Goal: Task Accomplishment & Management: Complete application form

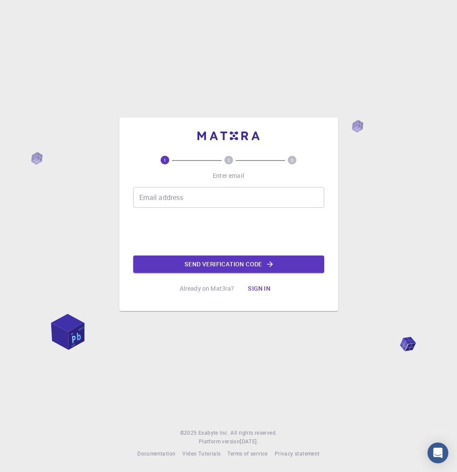
scroll to position [49, 0]
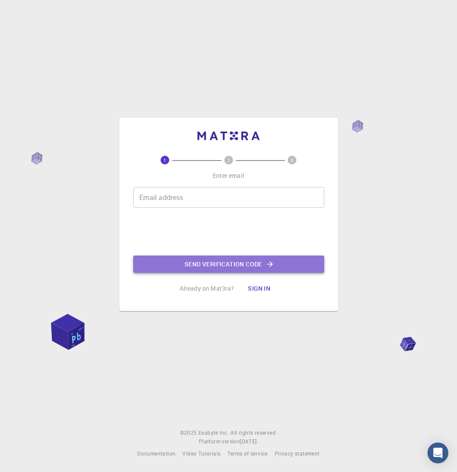
click at [246, 264] on button "Send verification code" at bounding box center [228, 263] width 191 height 17
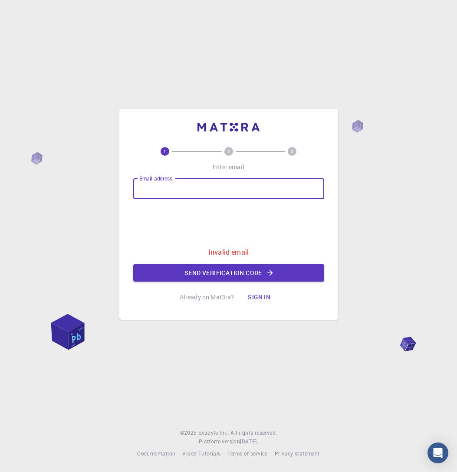
click at [181, 185] on input "Email address" at bounding box center [228, 188] width 191 height 21
type input "[EMAIL_ADDRESS][DOMAIN_NAME]"
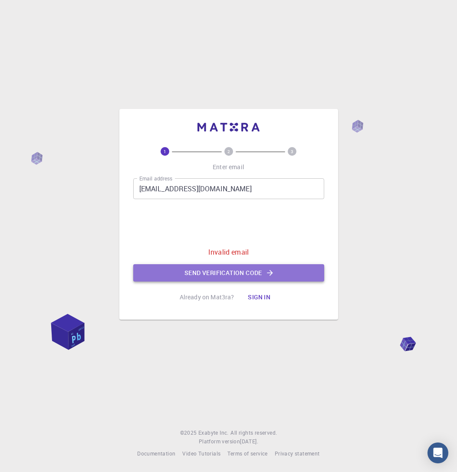
click at [170, 268] on button "Send verification code" at bounding box center [228, 272] width 191 height 17
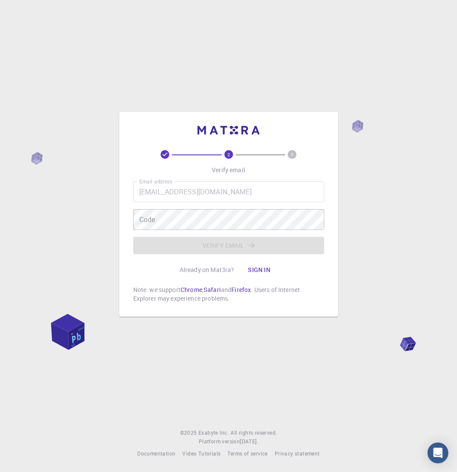
drag, startPoint x: 105, startPoint y: 154, endPoint x: 139, endPoint y: 187, distance: 48.1
click at [105, 154] on div "2 3 Verify email Email address [EMAIL_ADDRESS][DOMAIN_NAME] Email address Code …" at bounding box center [228, 236] width 457 height 472
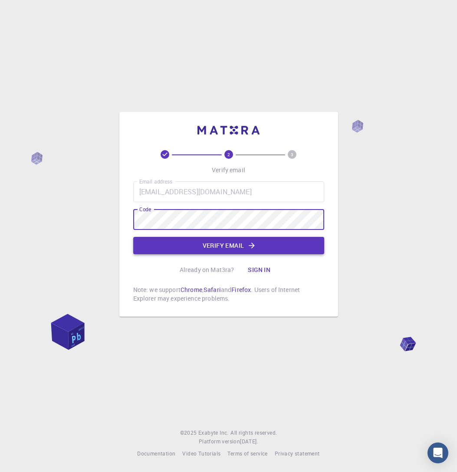
click at [229, 244] on button "Verify email" at bounding box center [228, 245] width 191 height 17
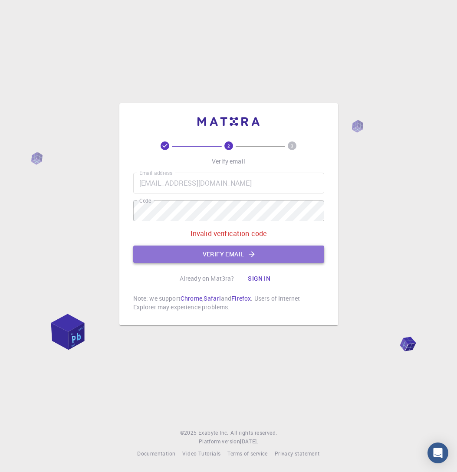
click at [247, 248] on button "Verify email" at bounding box center [228, 253] width 191 height 17
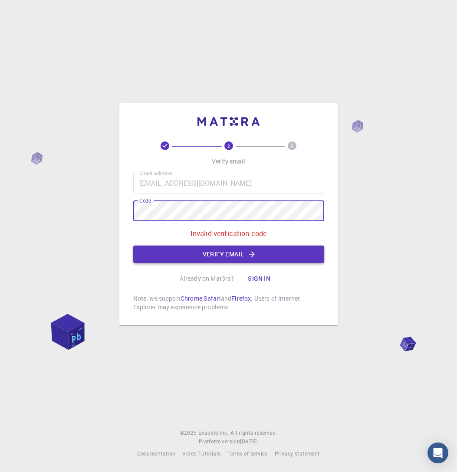
click at [209, 248] on button "Verify email" at bounding box center [228, 253] width 191 height 17
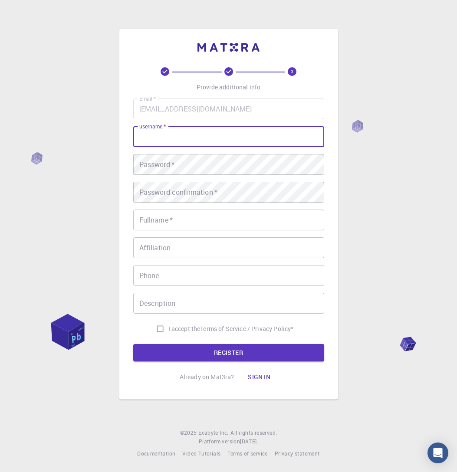
click at [202, 137] on input "username   *" at bounding box center [228, 136] width 191 height 21
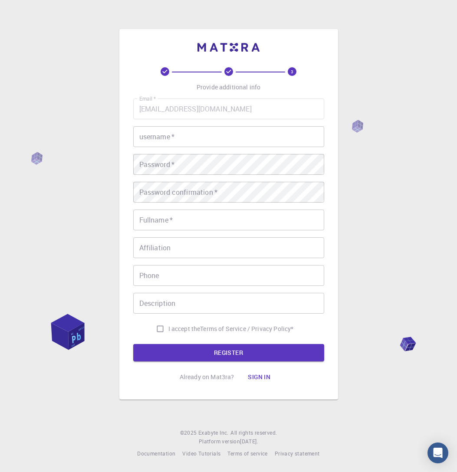
click at [343, 242] on div "3 Provide additional info Email   * [EMAIL_ADDRESS][DOMAIN_NAME] Email   * user…" at bounding box center [228, 236] width 457 height 472
click at [157, 327] on input "I accept the Terms of Service / Privacy Policy *" at bounding box center [160, 328] width 16 height 16
checkbox input "true"
click at [216, 219] on input "Fullname   *" at bounding box center [228, 219] width 191 height 21
type input "[PERSON_NAME]"
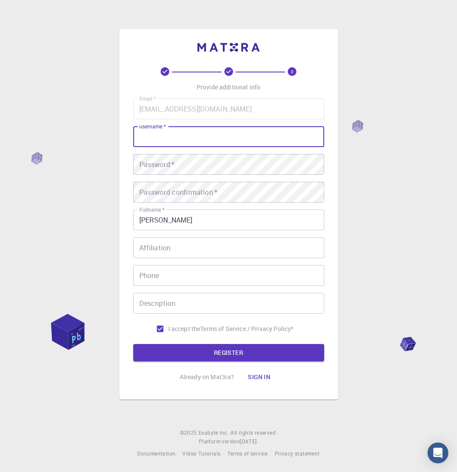
click at [196, 132] on input "username   *" at bounding box center [228, 136] width 191 height 21
click at [219, 132] on input "username   *" at bounding box center [228, 136] width 191 height 21
click at [337, 164] on div "3 Provide additional info Email   * [EMAIL_ADDRESS][DOMAIN_NAME] Email   * user…" at bounding box center [228, 214] width 219 height 370
click at [194, 139] on input "username   *" at bounding box center [228, 136] width 191 height 21
type input "jesman"
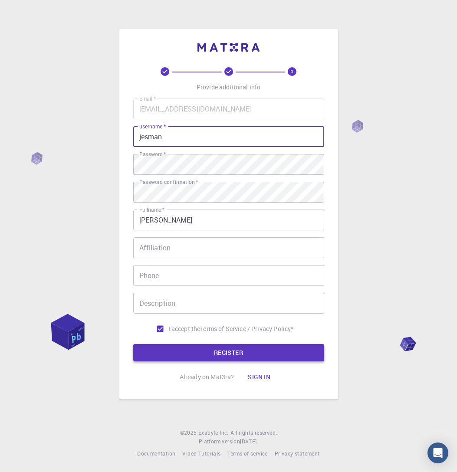
click at [188, 346] on button "REGISTER" at bounding box center [228, 352] width 191 height 17
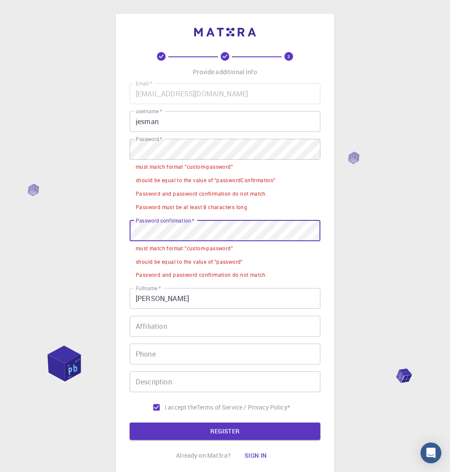
click at [219, 315] on div "Email   * [EMAIL_ADDRESS][DOMAIN_NAME] Email   * username   * jesman username  …" at bounding box center [225, 249] width 191 height 332
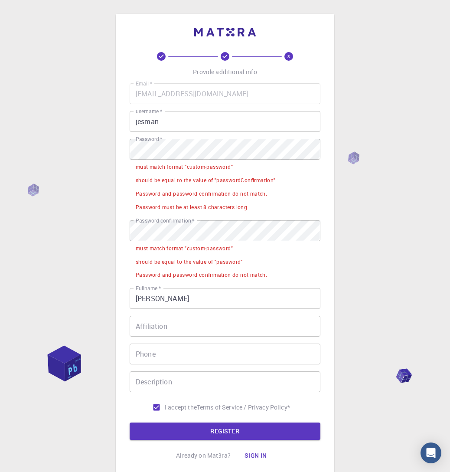
click at [216, 336] on input "Affiliation" at bounding box center [225, 326] width 191 height 21
click at [223, 363] on input "Phone" at bounding box center [225, 353] width 191 height 21
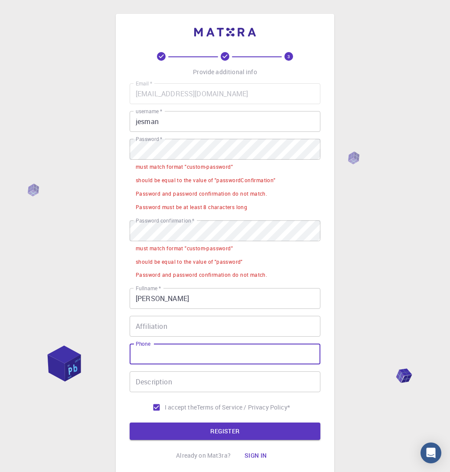
click at [255, 454] on button "Sign in" at bounding box center [256, 455] width 36 height 17
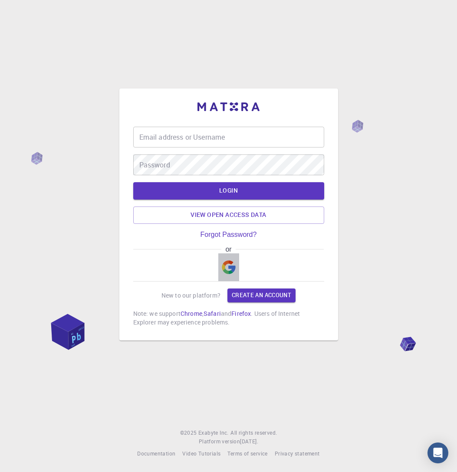
click at [232, 268] on img "button" at bounding box center [229, 267] width 14 height 14
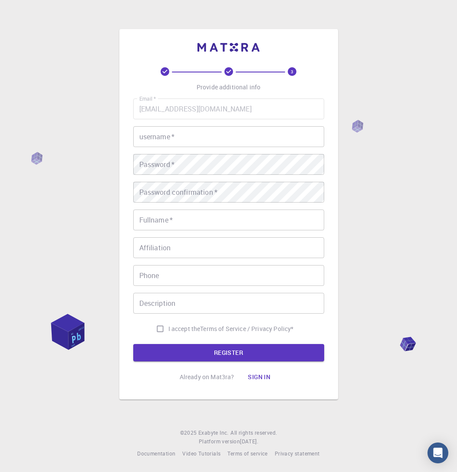
click at [169, 326] on span "I accept the" at bounding box center [184, 328] width 32 height 9
click at [168, 326] on input "I accept the Terms of Service / Privacy Policy *" at bounding box center [160, 328] width 16 height 16
checkbox input "true"
